Goal: Task Accomplishment & Management: Manage account settings

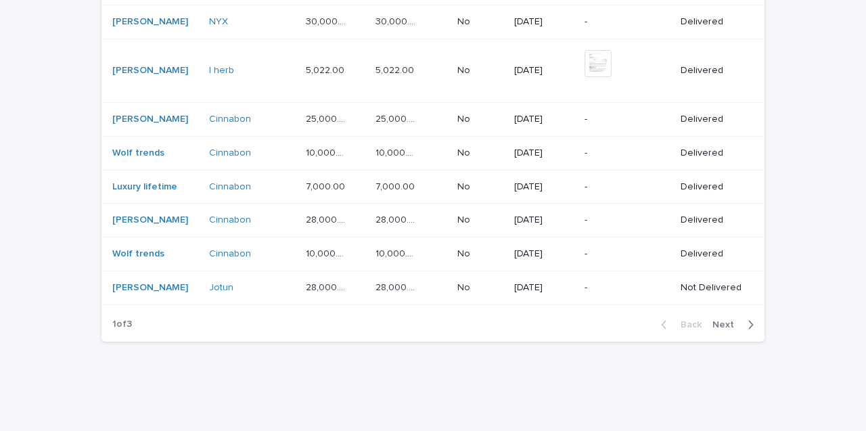
scroll to position [1112, 0]
click at [729, 321] on span "Next" at bounding box center [728, 325] width 30 height 9
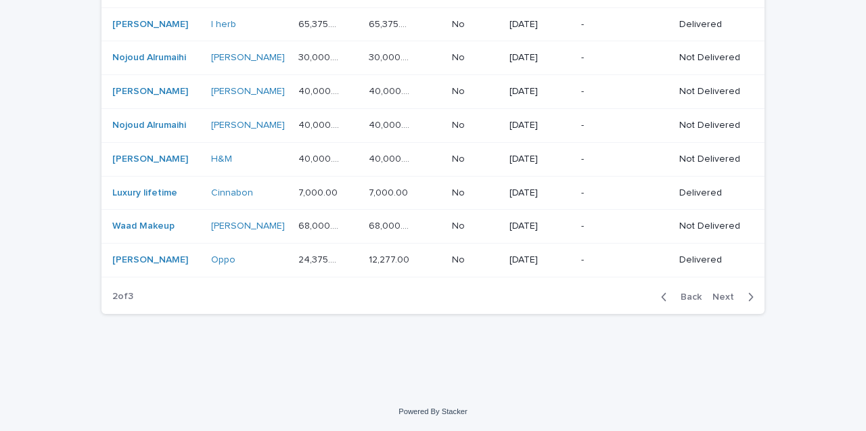
scroll to position [1001, 0]
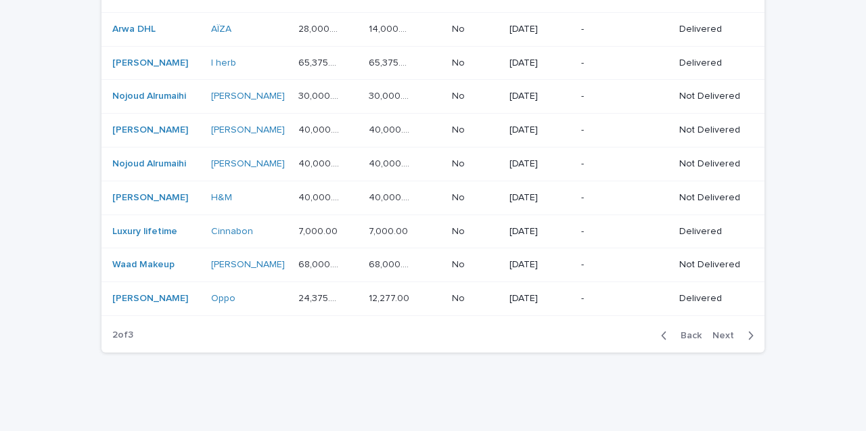
click at [685, 331] on span "Back" at bounding box center [687, 335] width 29 height 9
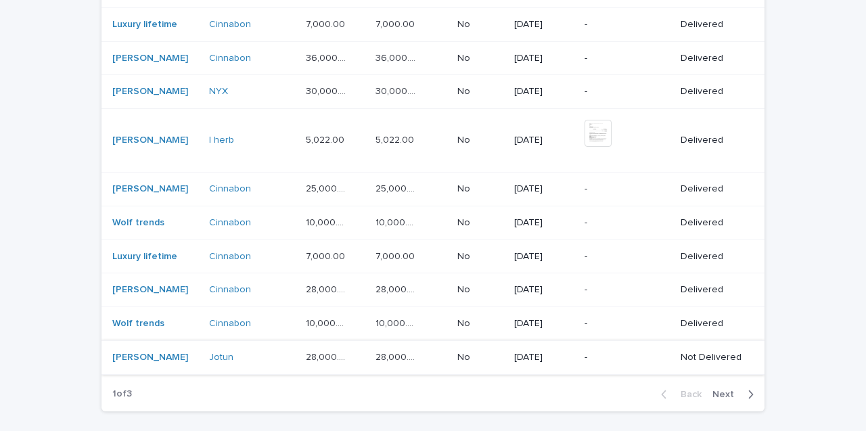
scroll to position [1048, 0]
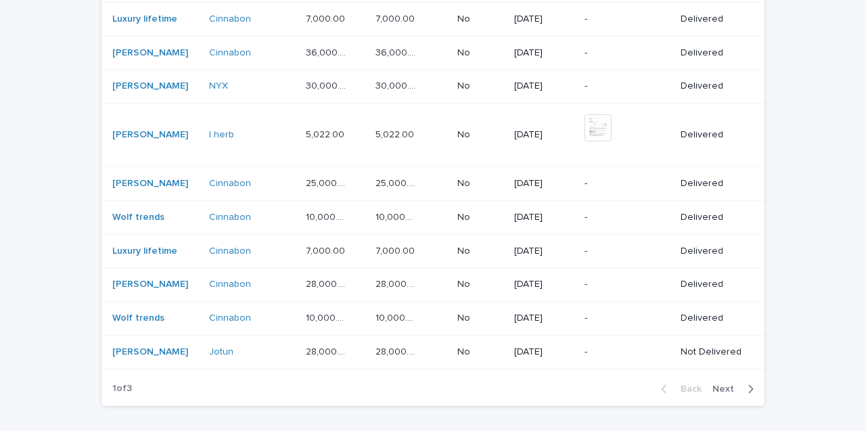
click at [741, 384] on span "Next" at bounding box center [728, 388] width 30 height 9
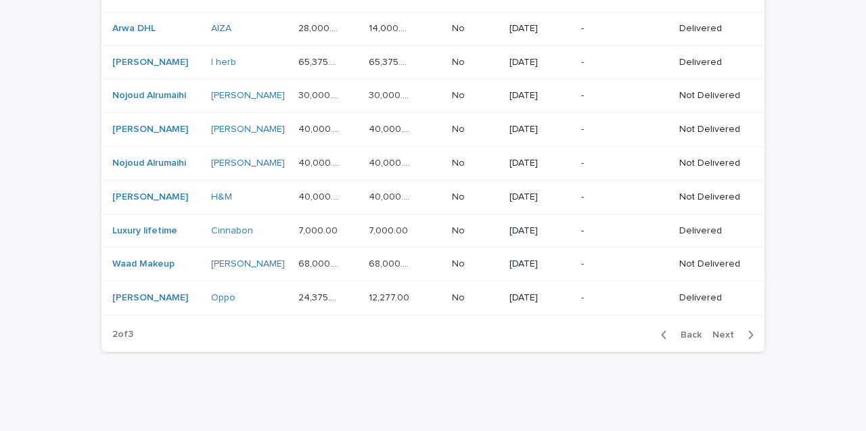
scroll to position [1001, 0]
click at [725, 319] on div "Back Next" at bounding box center [707, 336] width 114 height 34
click at [731, 331] on span "Next" at bounding box center [728, 335] width 30 height 9
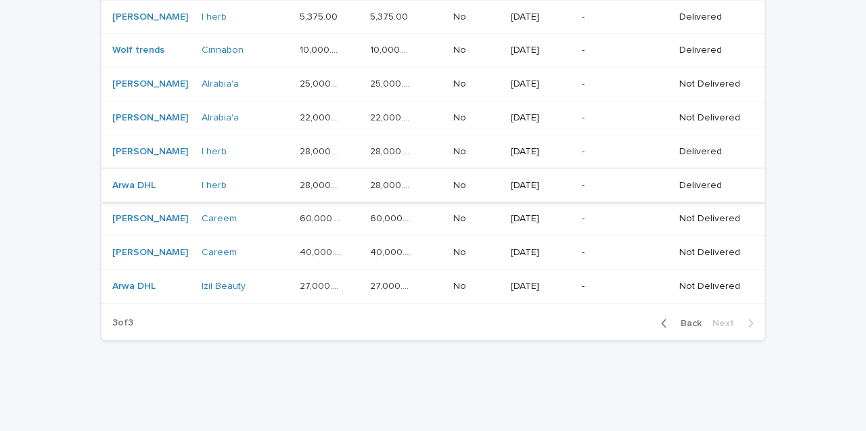
scroll to position [501, 0]
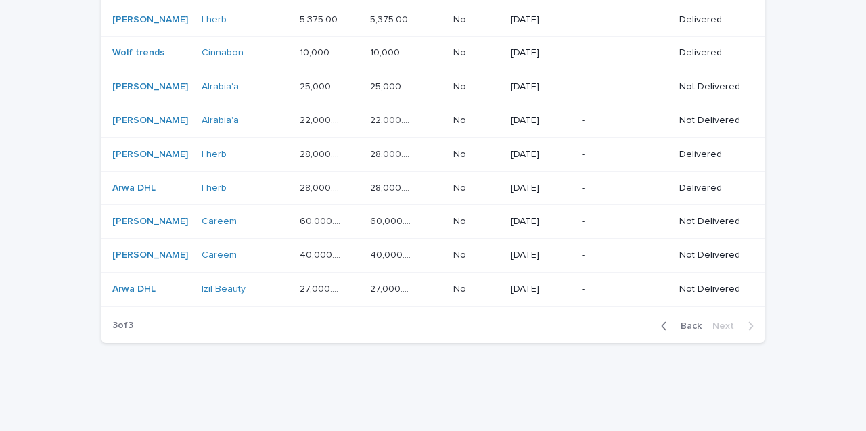
click at [640, 91] on div "-" at bounding box center [625, 87] width 87 height 22
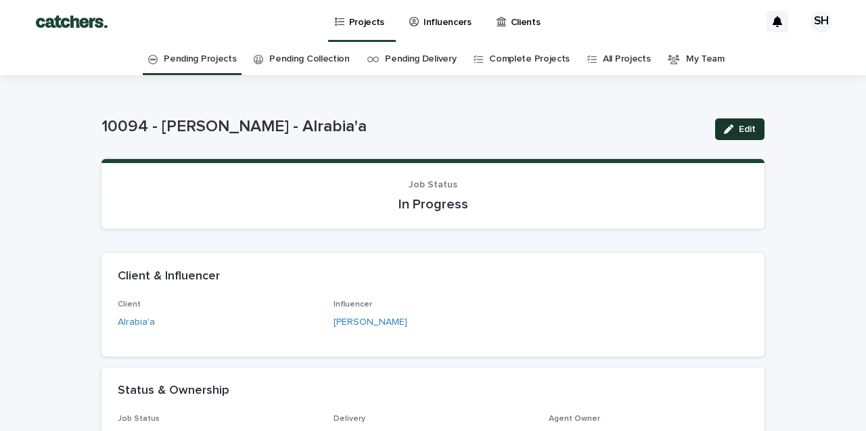
click at [746, 127] on span "Edit" at bounding box center [747, 129] width 17 height 9
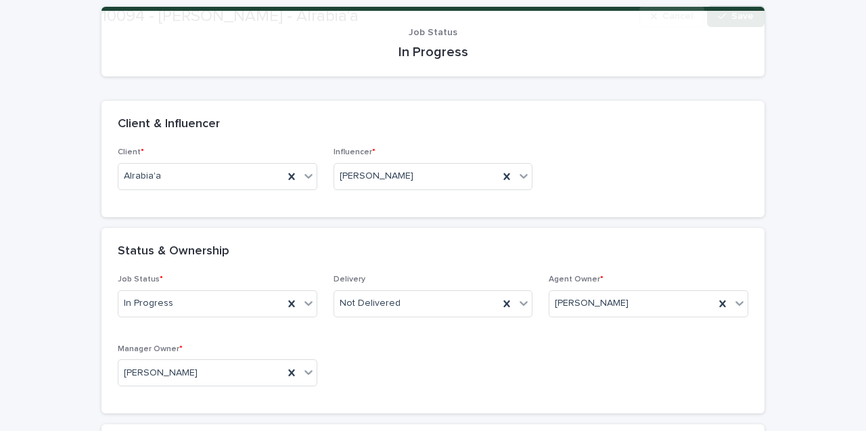
scroll to position [164, 0]
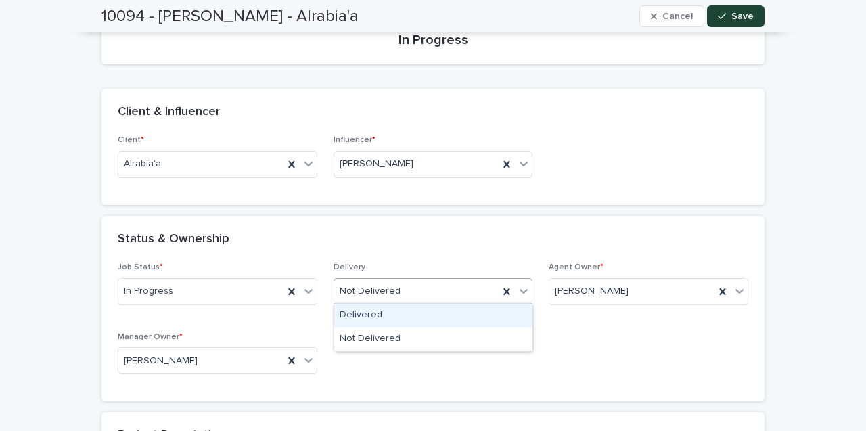
click at [395, 313] on div "Delivered" at bounding box center [433, 316] width 198 height 24
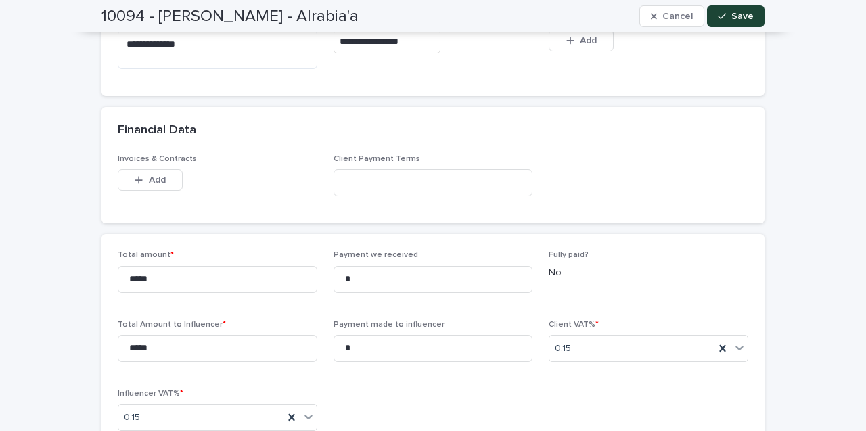
scroll to position [614, 0]
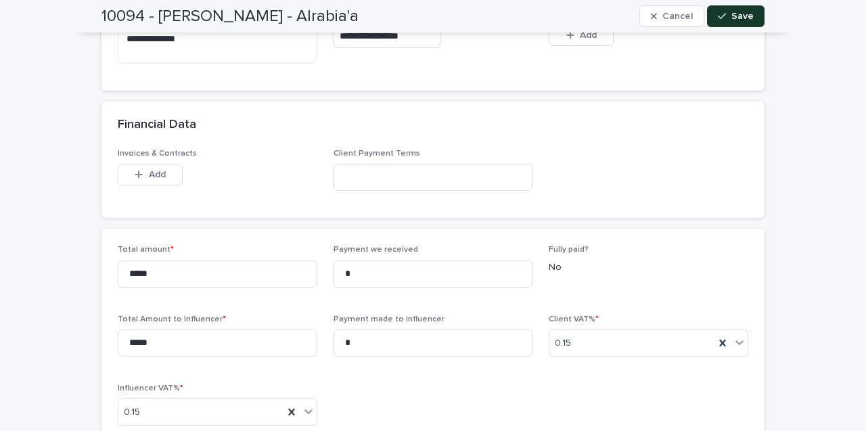
click at [742, 18] on span "Save" at bounding box center [742, 16] width 22 height 9
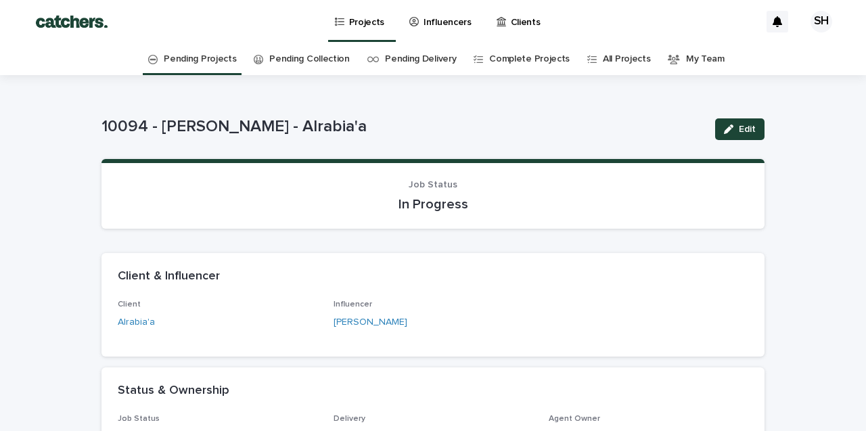
scroll to position [0, 0]
click at [221, 64] on link "Pending Projects" at bounding box center [200, 59] width 72 height 32
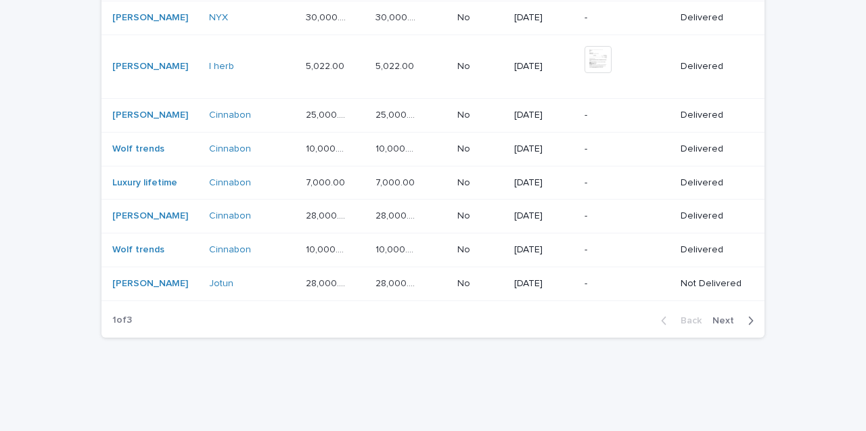
scroll to position [1112, 0]
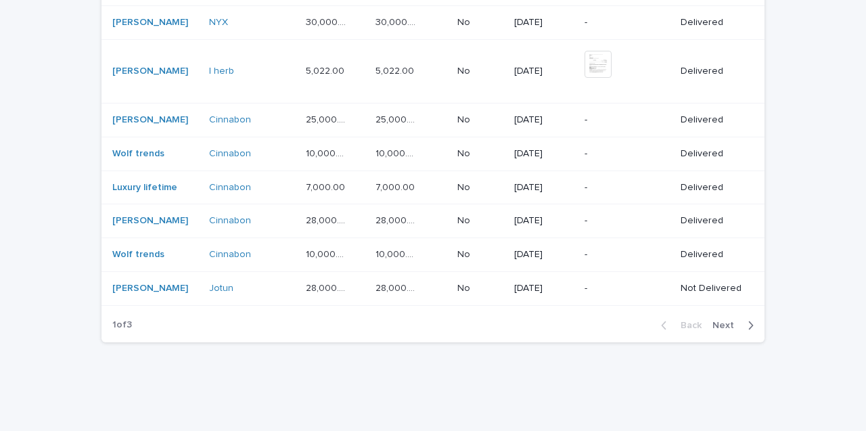
click at [721, 319] on button "Next" at bounding box center [736, 325] width 58 height 12
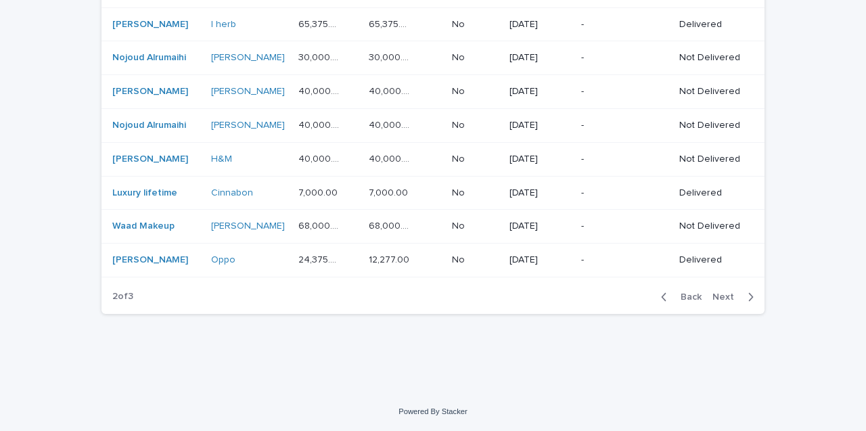
scroll to position [1001, 0]
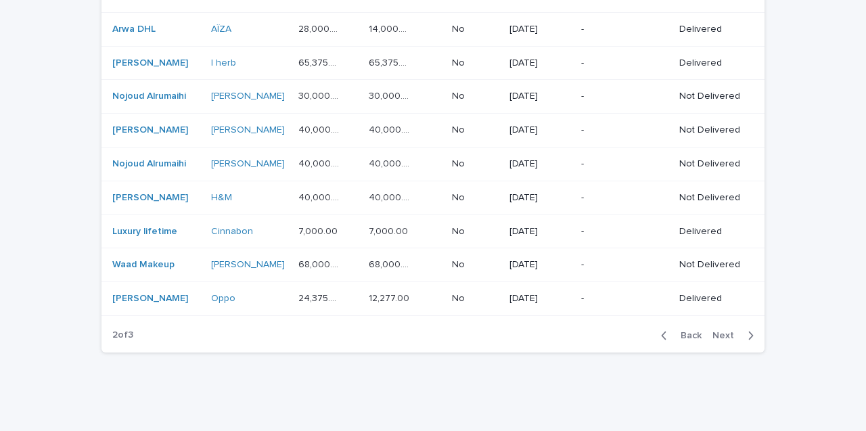
click at [723, 331] on span "Next" at bounding box center [728, 335] width 30 height 9
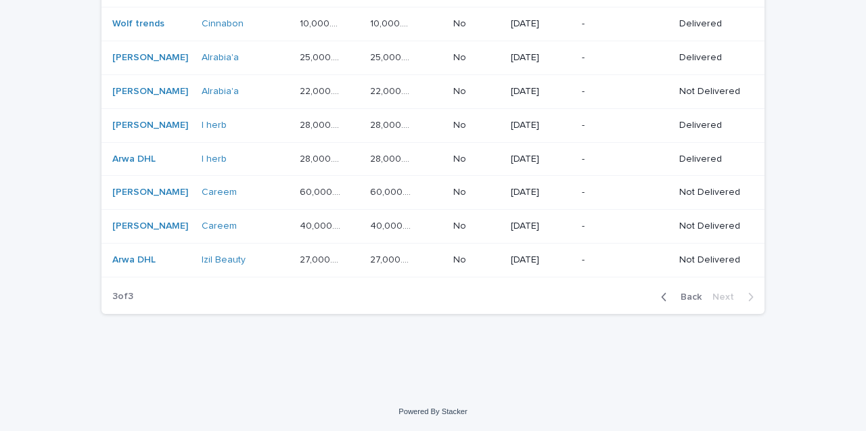
scroll to position [521, 0]
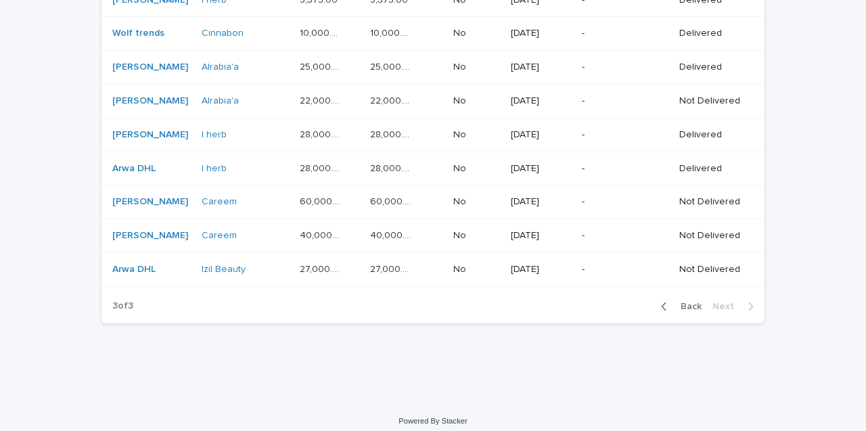
click at [637, 95] on p "-" at bounding box center [624, 101] width 85 height 12
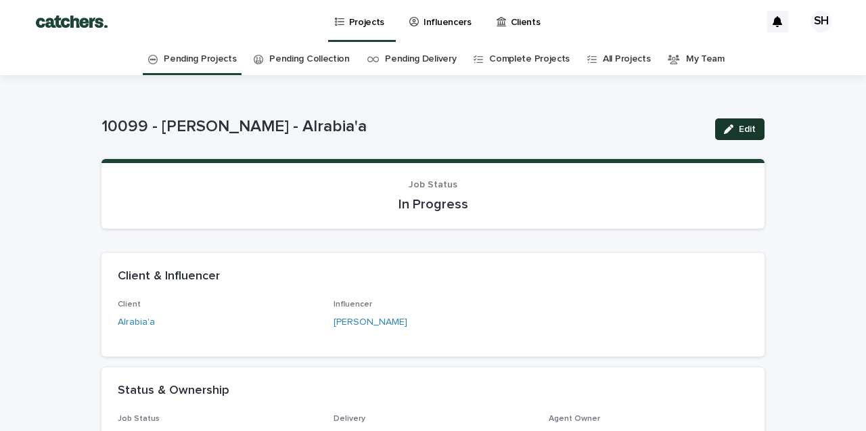
click at [755, 127] on span "Edit" at bounding box center [747, 129] width 17 height 9
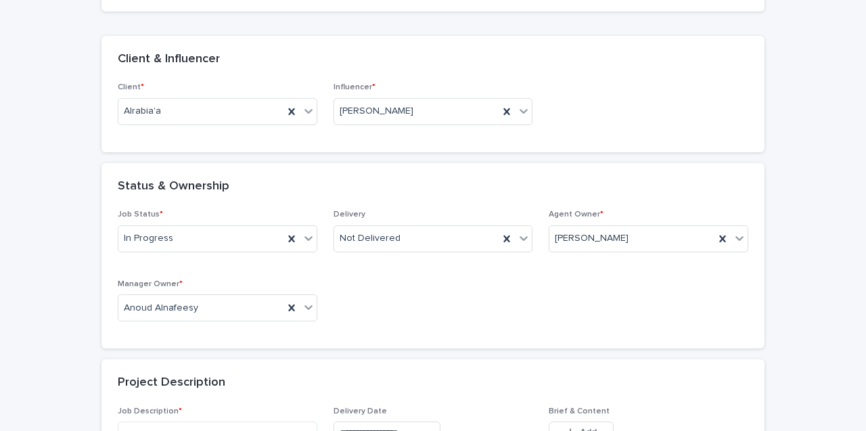
scroll to position [396, 0]
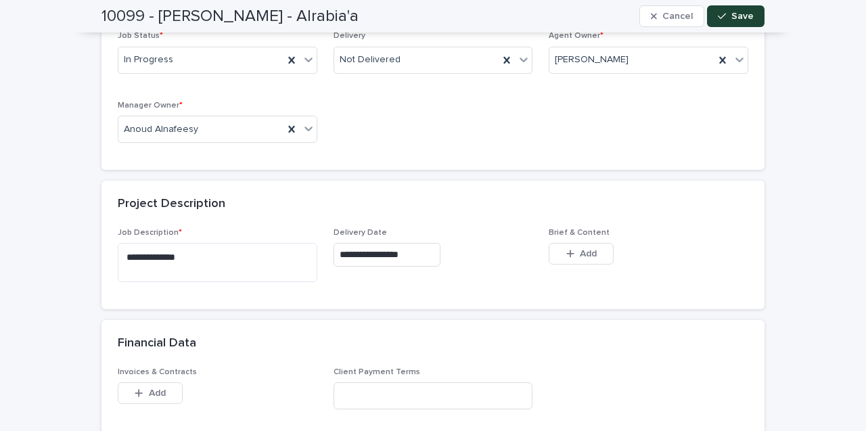
click at [371, 251] on input "**********" at bounding box center [387, 255] width 107 height 24
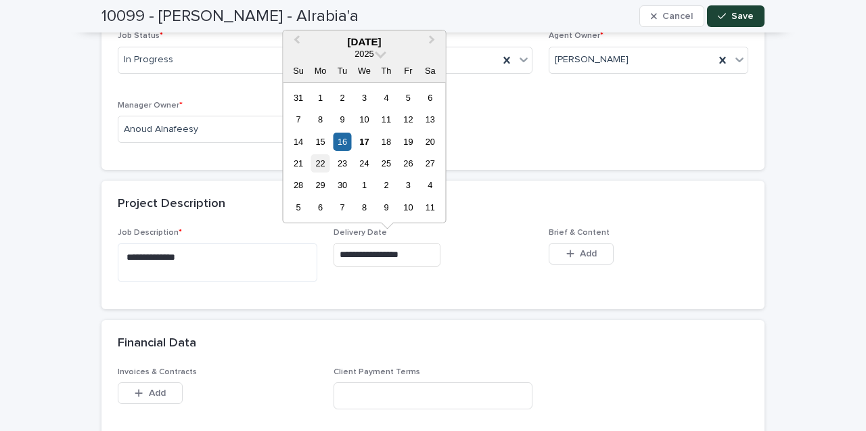
click at [321, 165] on div "22" at bounding box center [320, 163] width 18 height 18
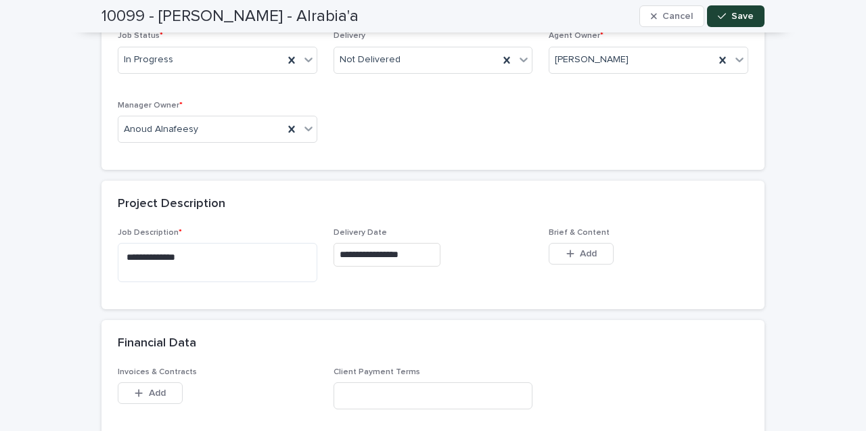
type input "**********"
click at [742, 22] on button "Save" at bounding box center [736, 16] width 58 height 22
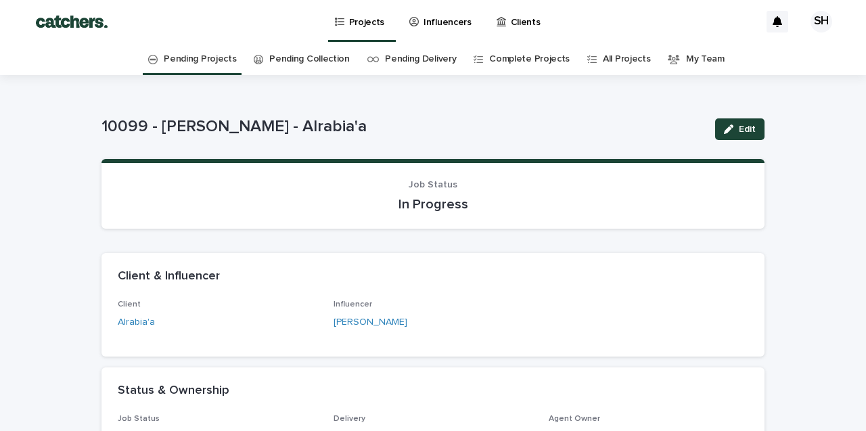
scroll to position [0, 0]
